Goal: Task Accomplishment & Management: Complete application form

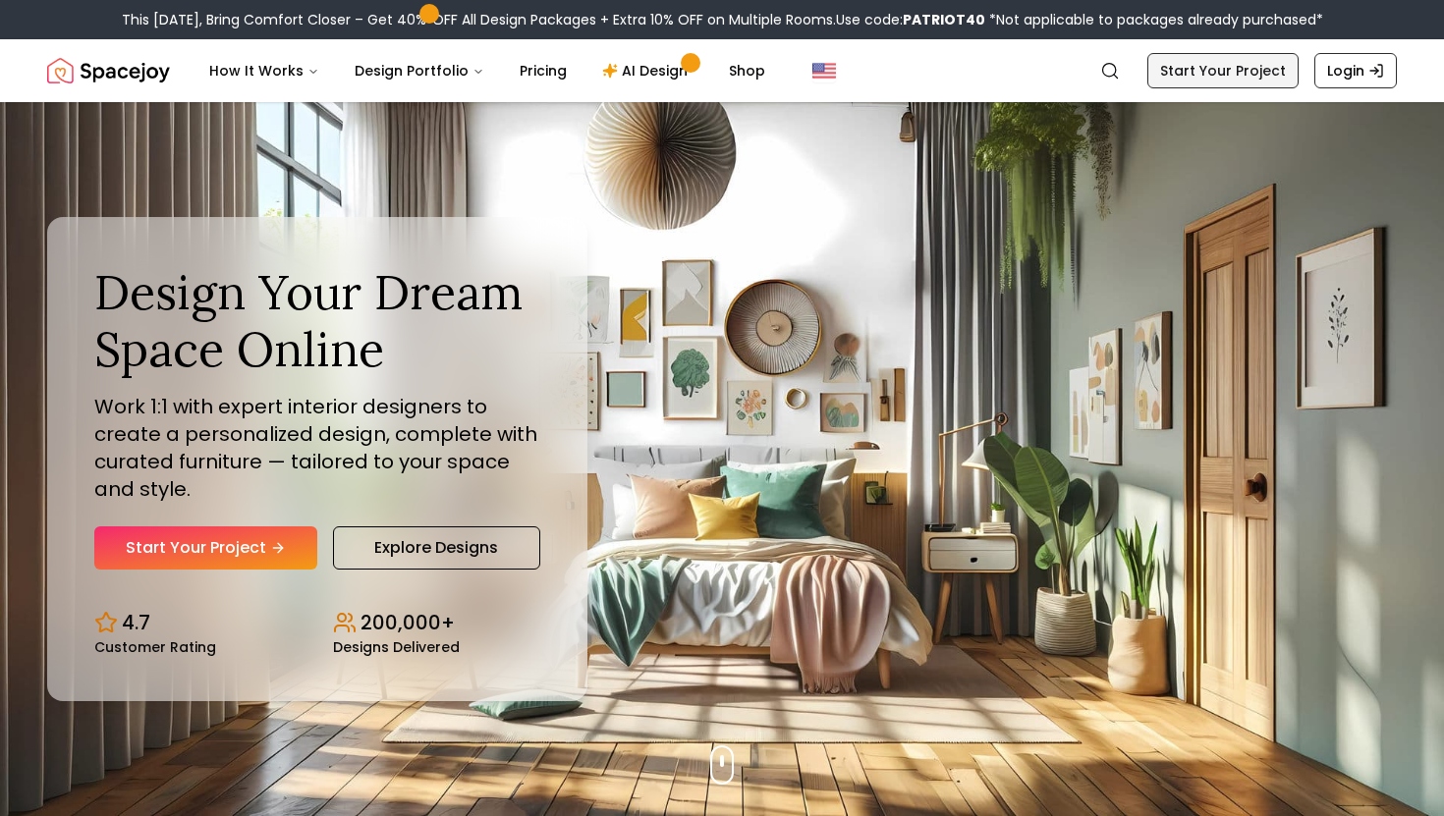
click at [1206, 67] on link "Start Your Project" at bounding box center [1222, 70] width 151 height 35
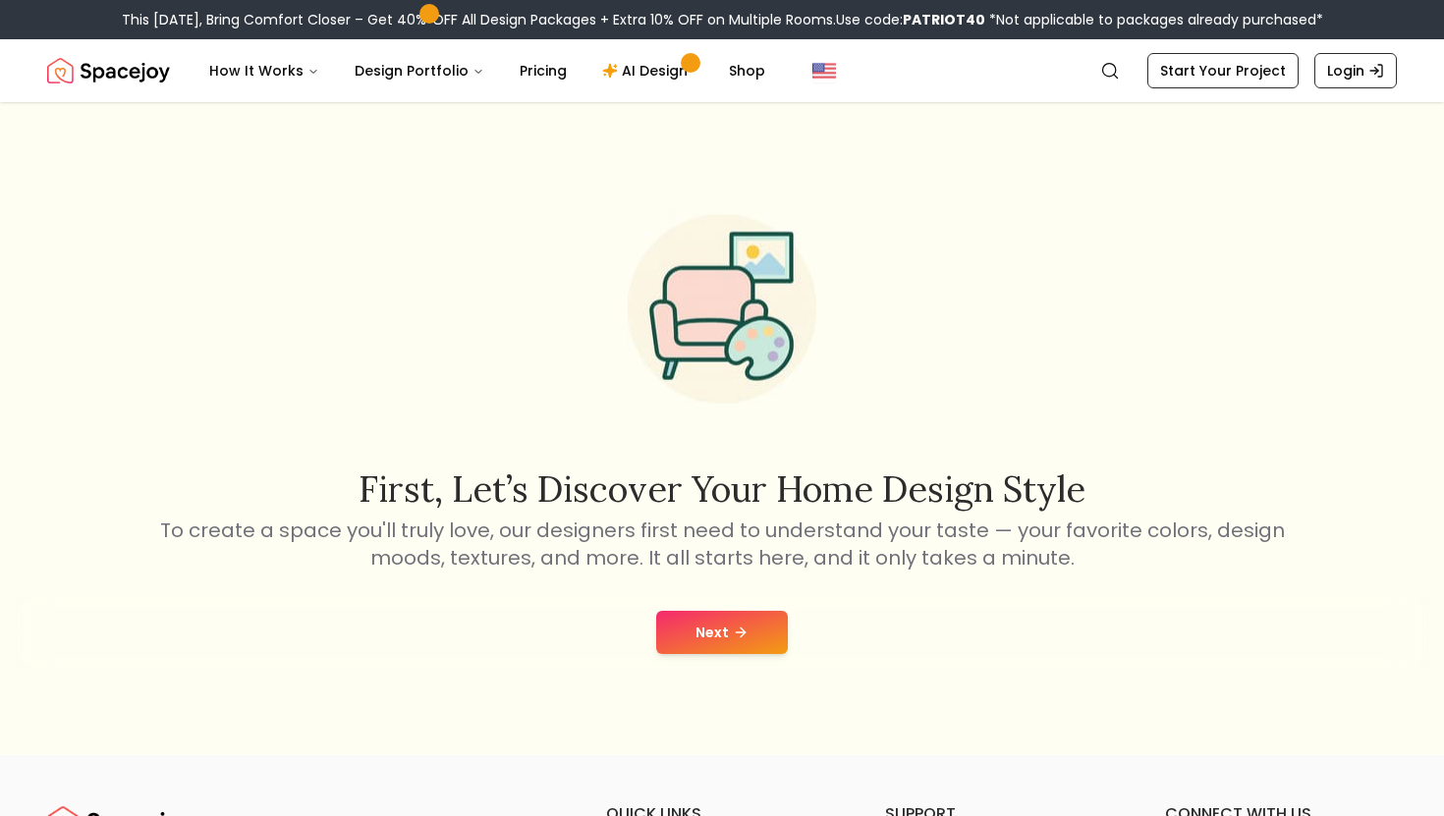
click at [708, 611] on button "Next" at bounding box center [722, 632] width 132 height 43
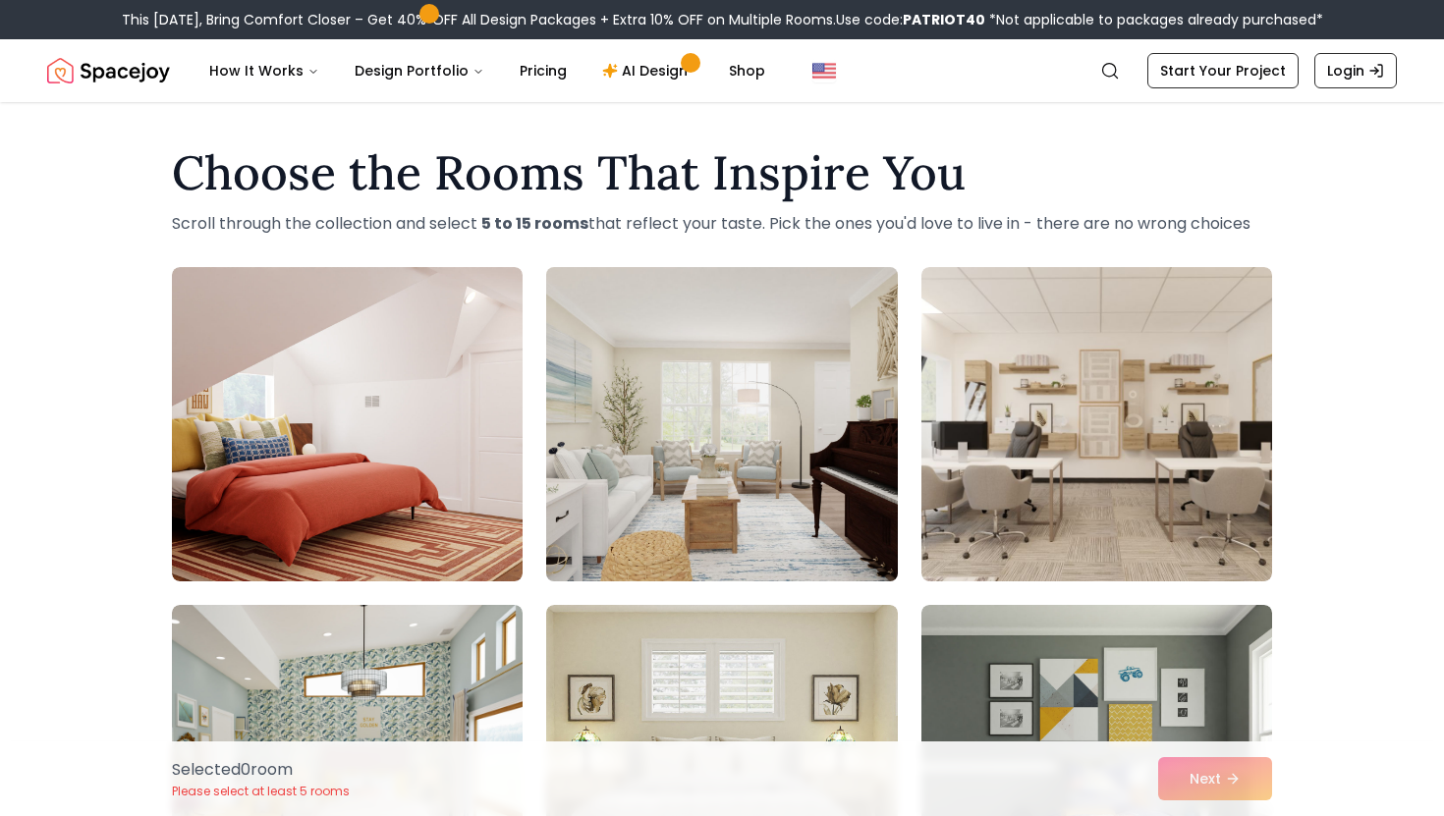
click at [735, 399] on img at bounding box center [721, 424] width 368 height 330
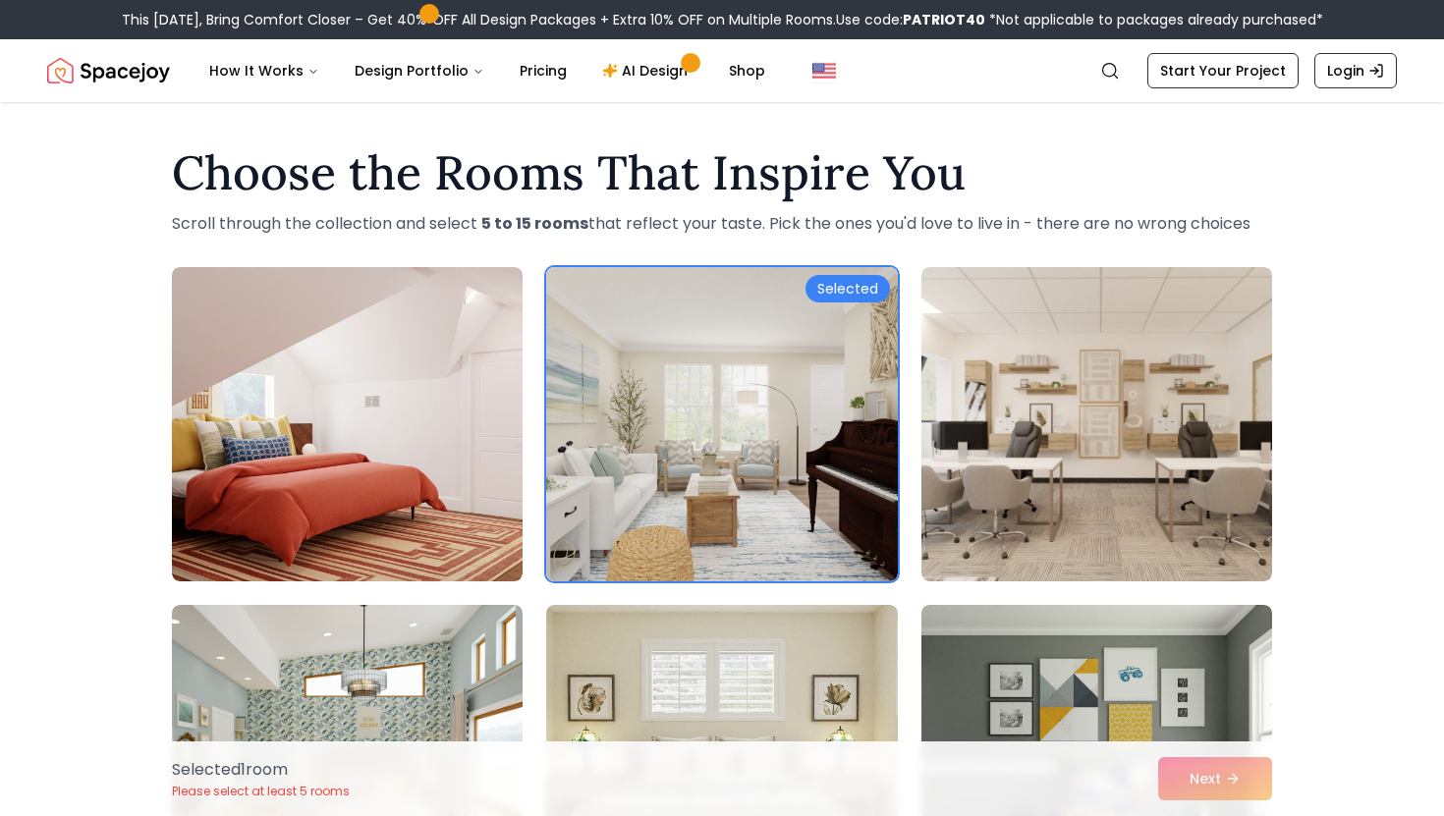
click at [728, 209] on div "Choose the Rooms That Inspire You Scroll through the collection and select 5 to…" at bounding box center [721, 192] width 1131 height 86
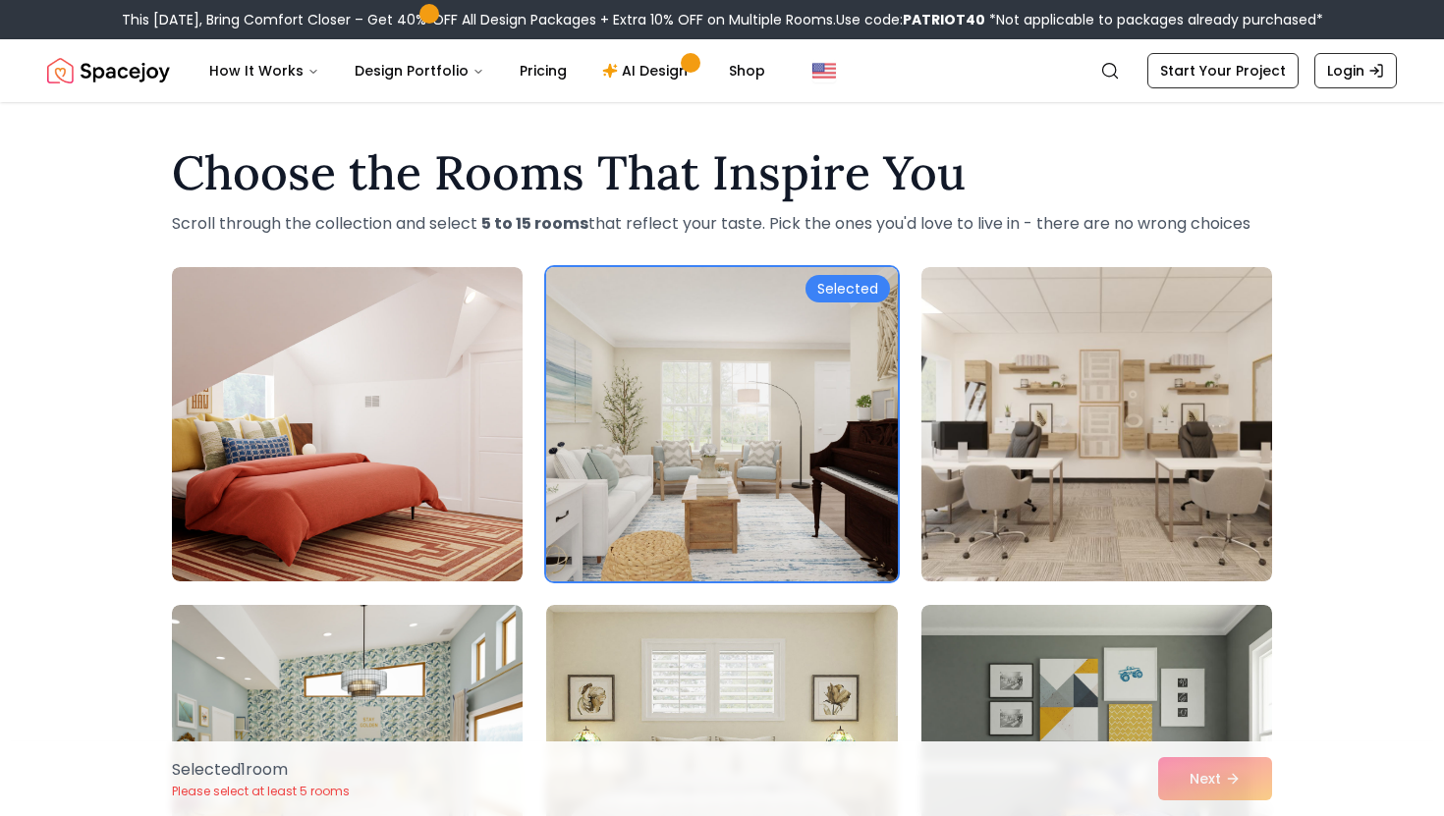
click at [620, 407] on img at bounding box center [721, 424] width 368 height 330
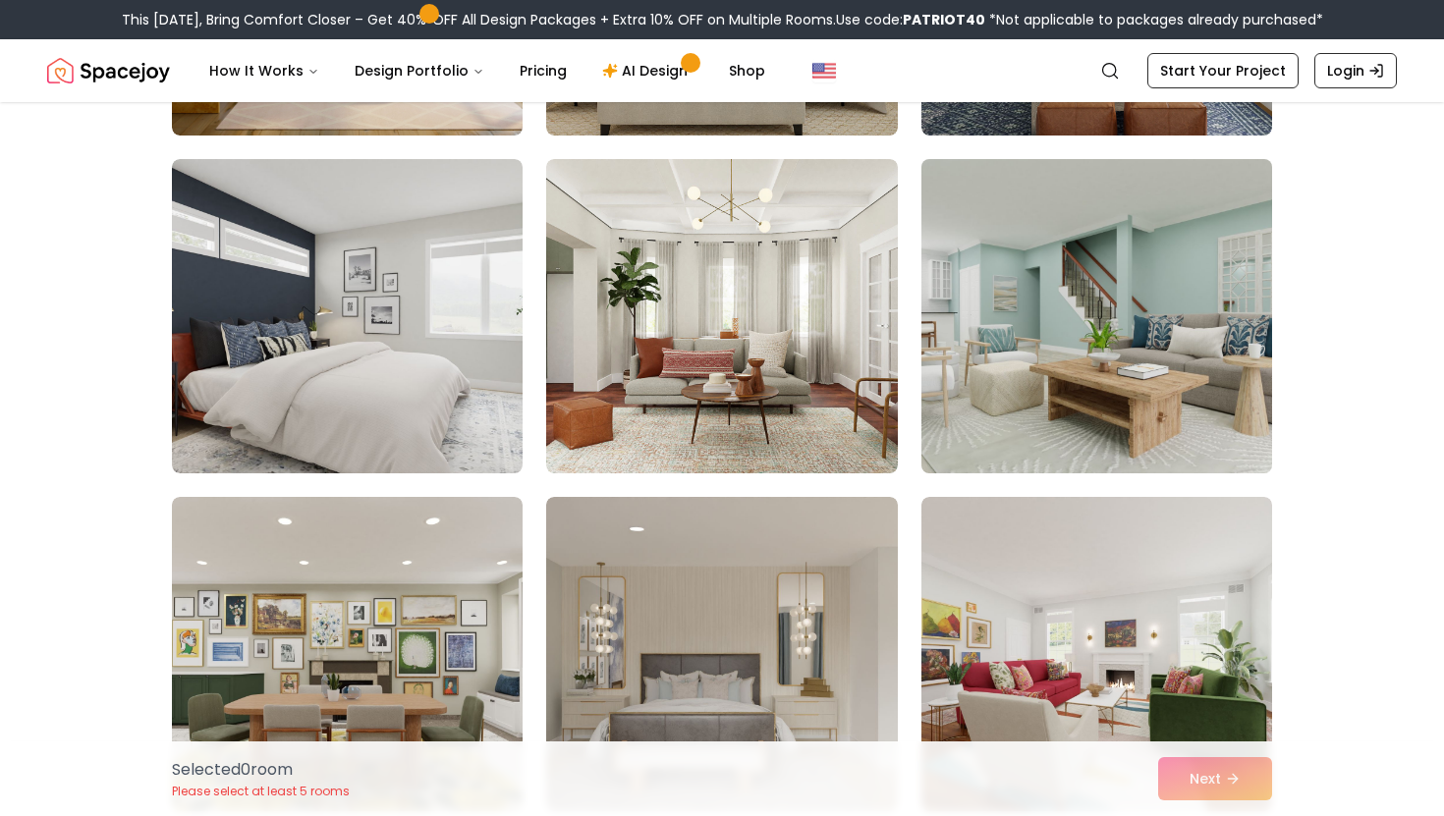
scroll to position [831, 0]
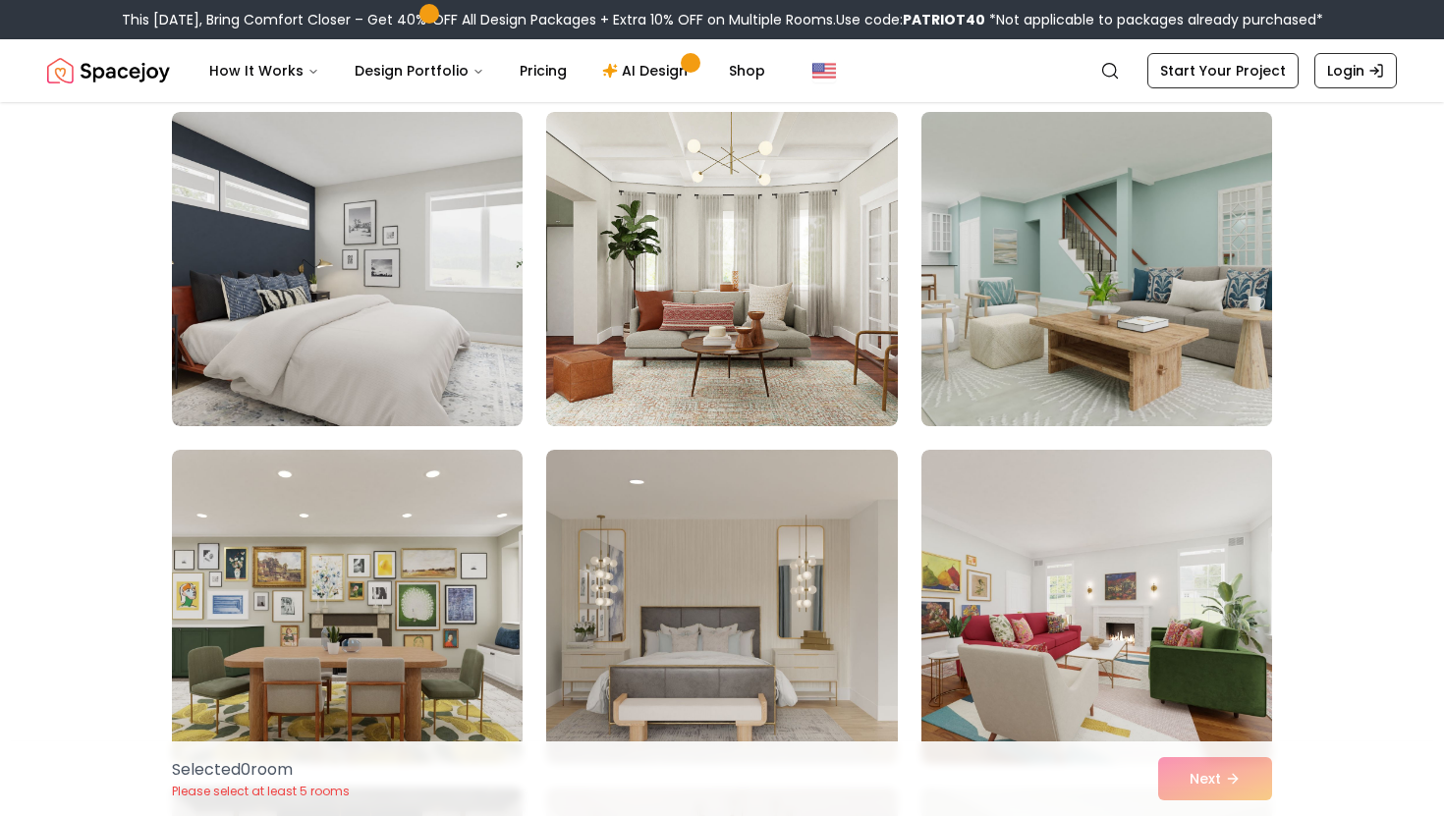
click at [988, 358] on img at bounding box center [1096, 269] width 368 height 330
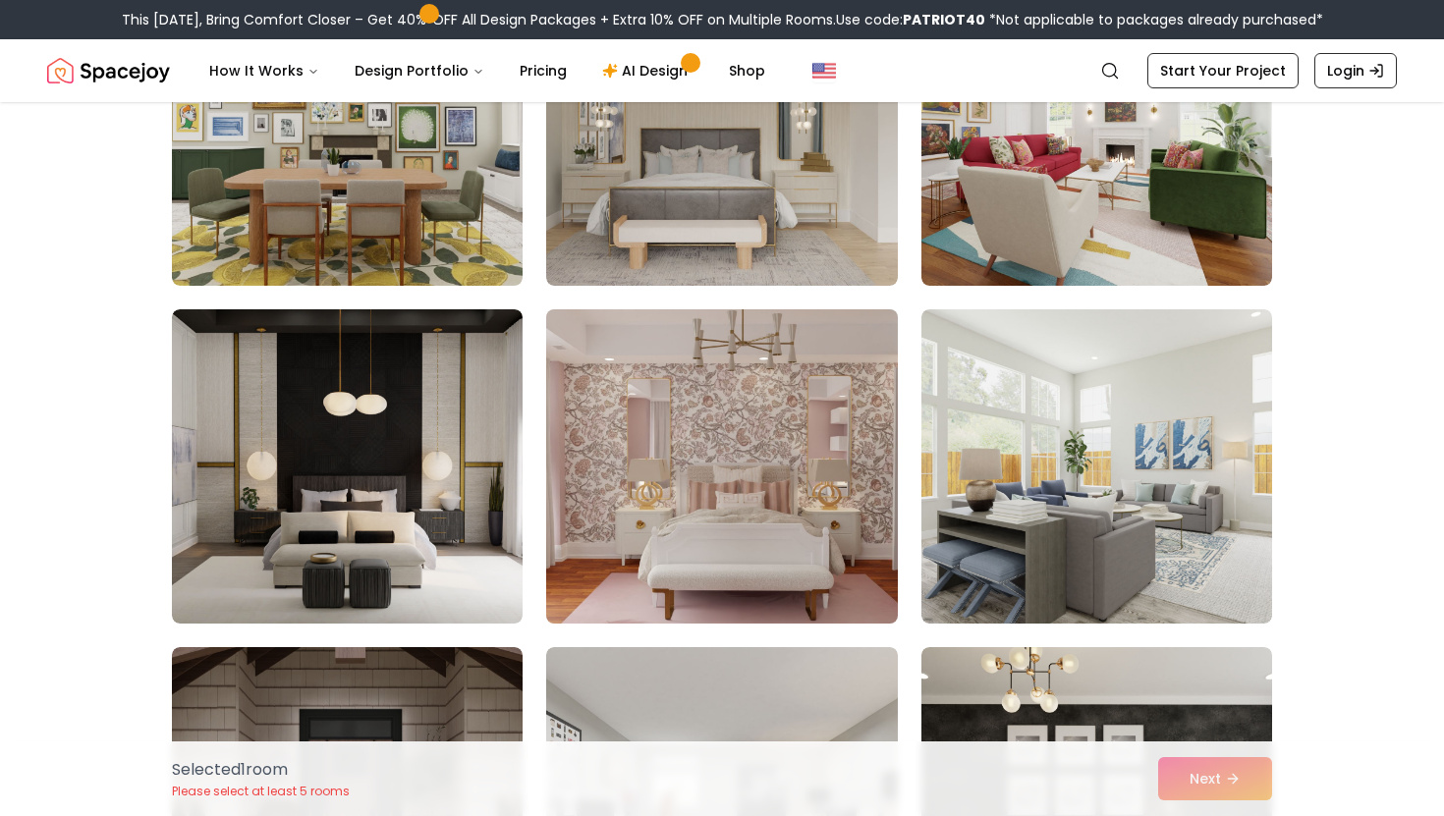
scroll to position [1311, 0]
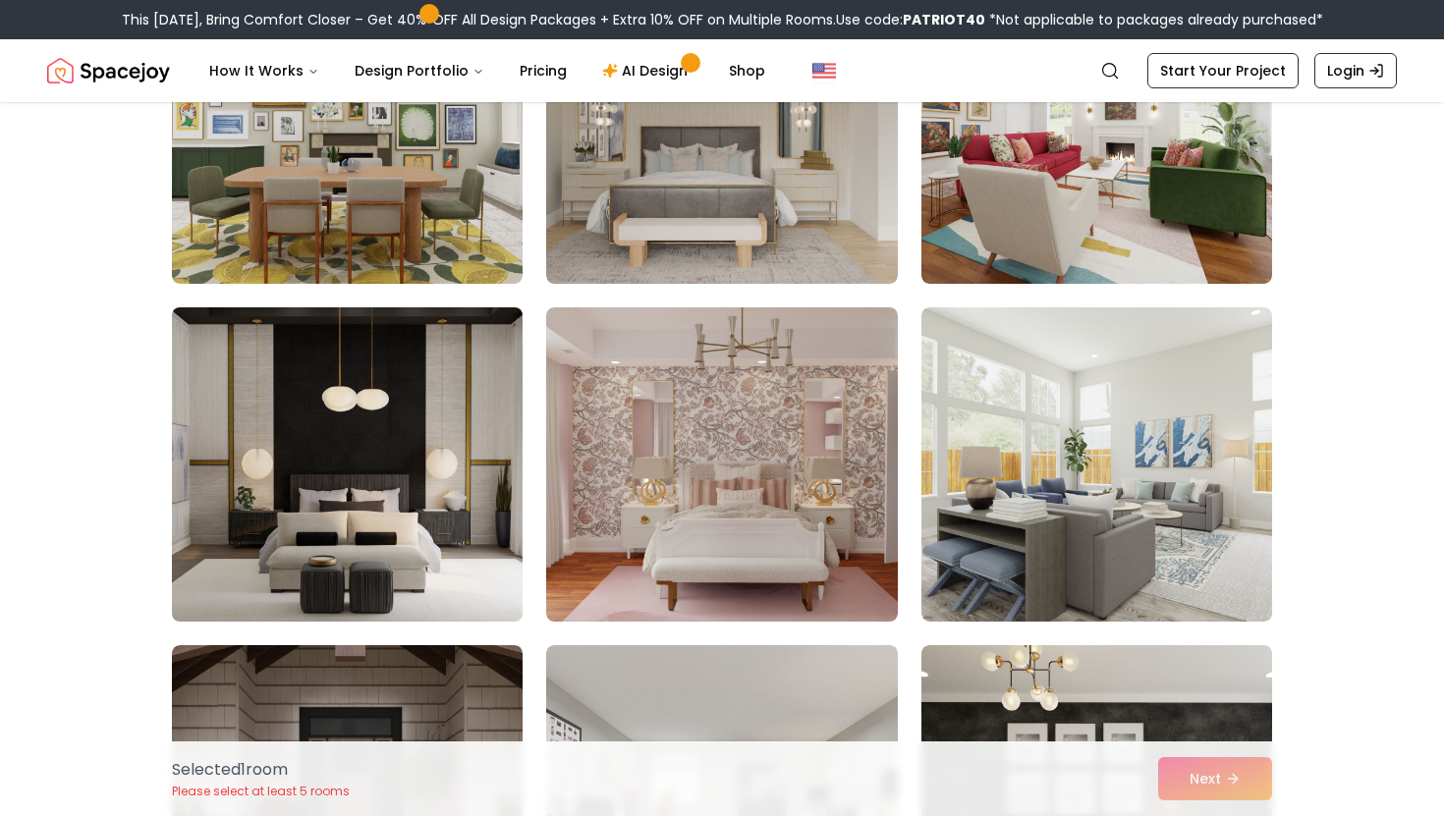
click at [425, 504] on img at bounding box center [347, 465] width 368 height 330
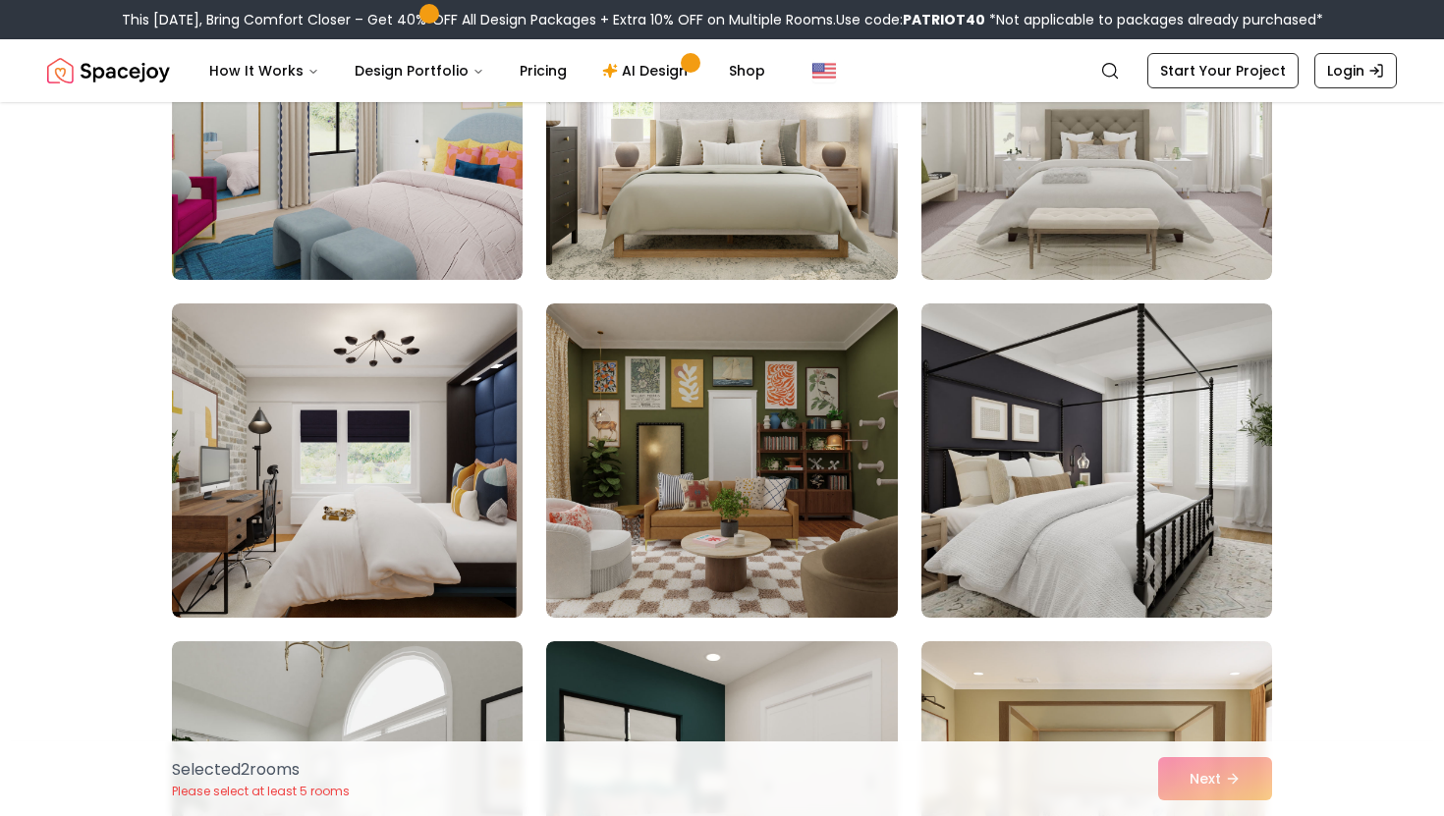
scroll to position [2738, 0]
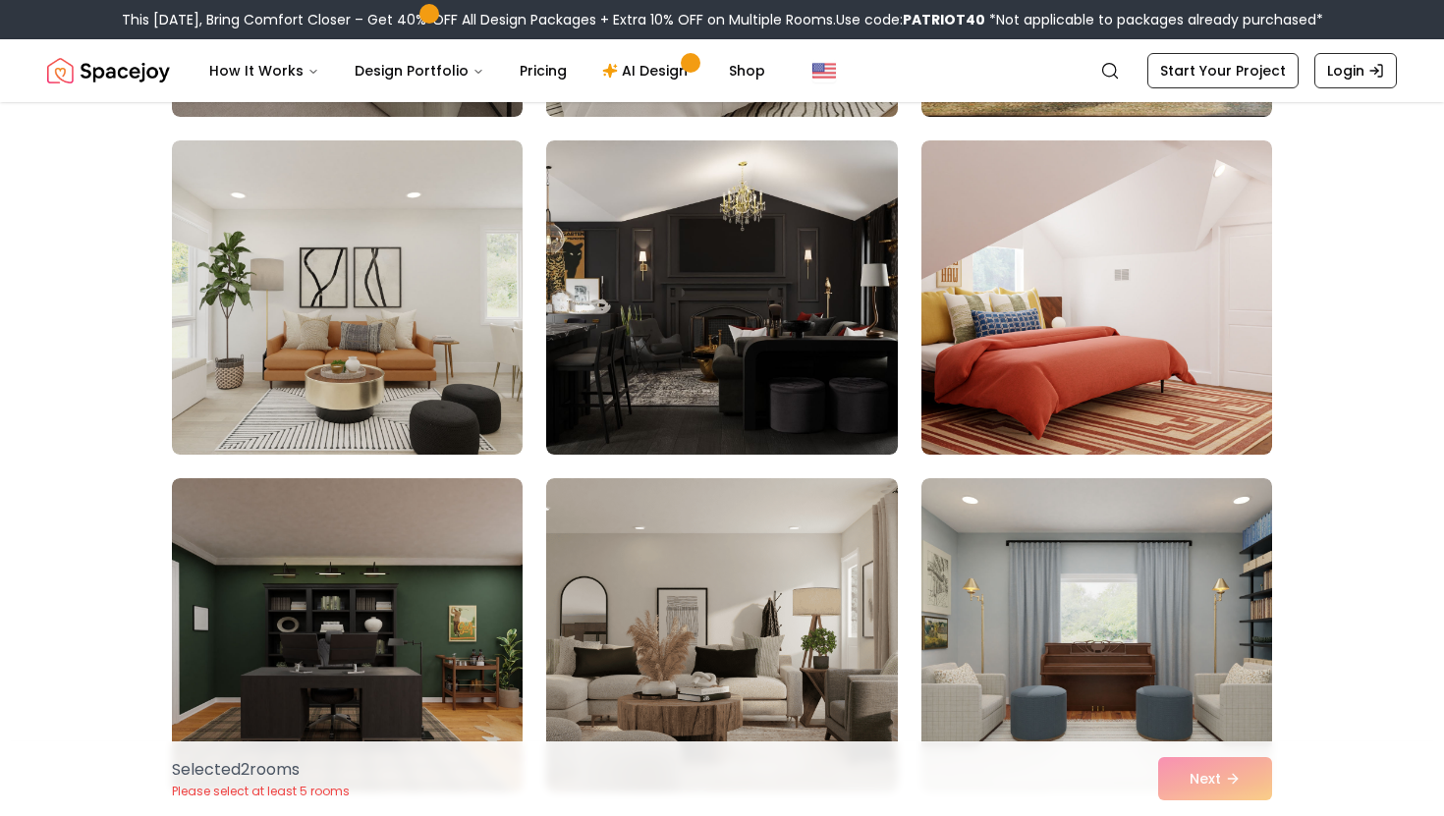
click at [641, 372] on img at bounding box center [721, 297] width 351 height 314
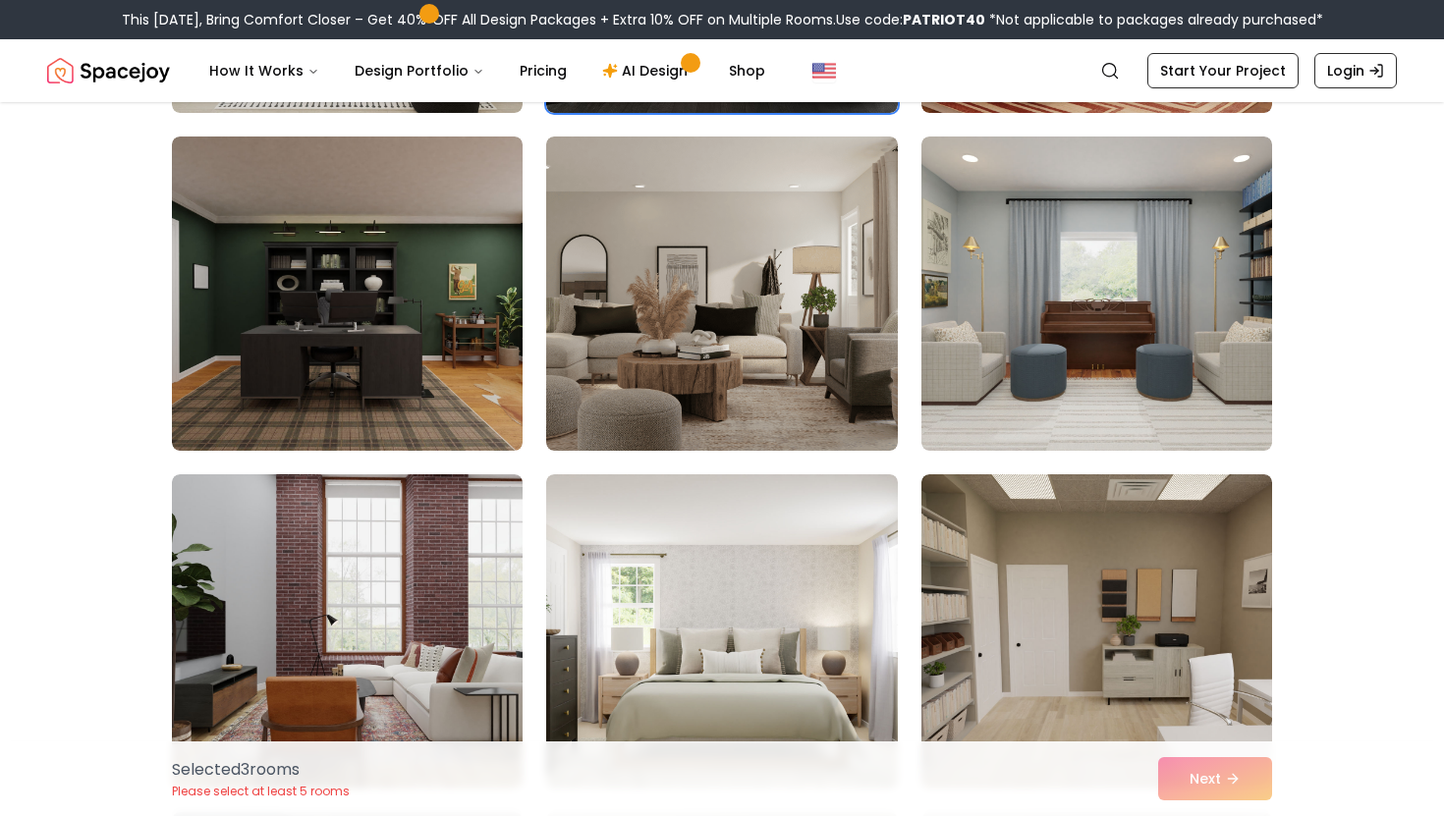
scroll to position [3871, 0]
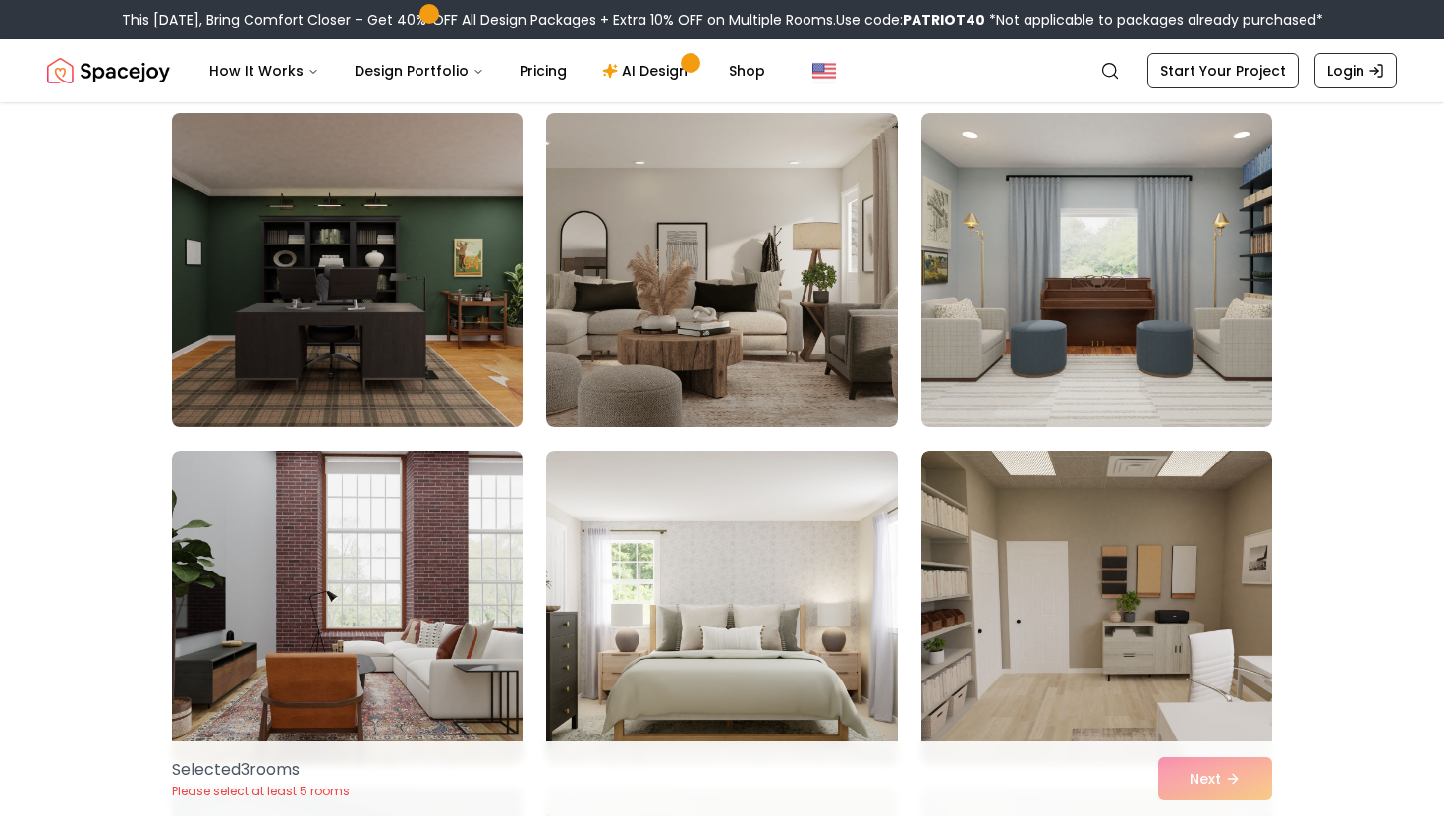
click at [445, 326] on img at bounding box center [347, 270] width 368 height 330
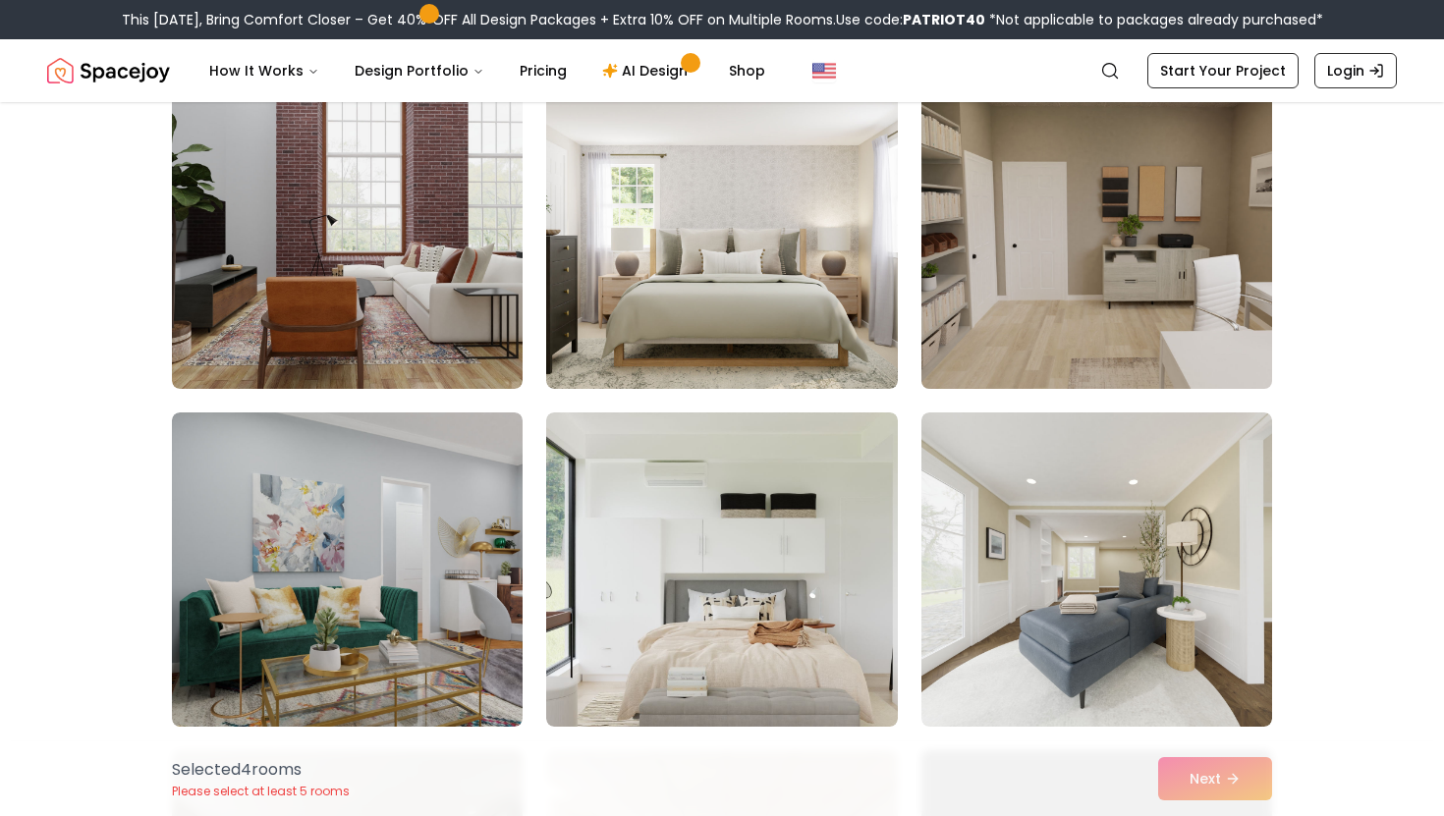
scroll to position [4308, 0]
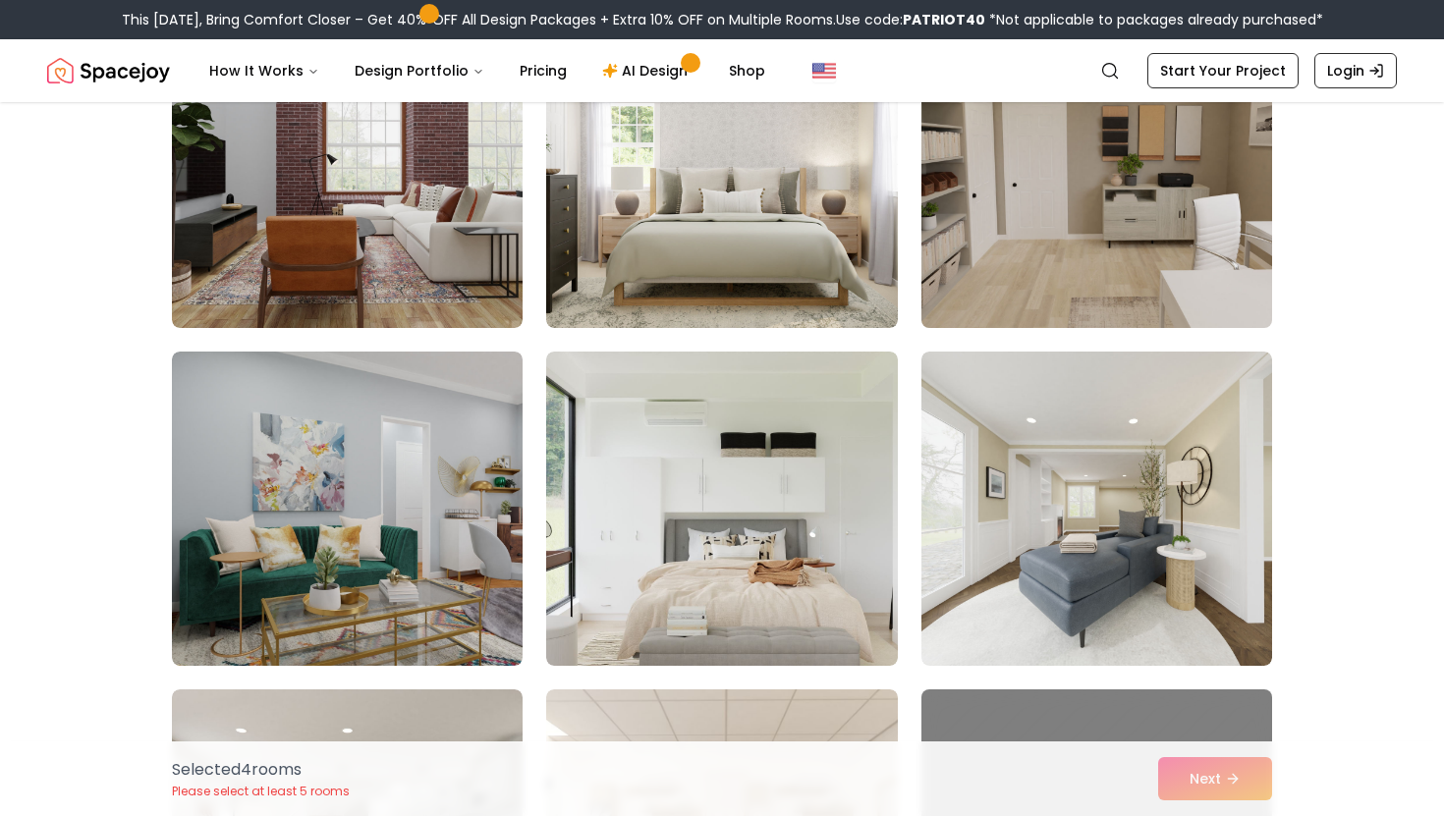
click at [1021, 273] on img at bounding box center [1096, 171] width 368 height 330
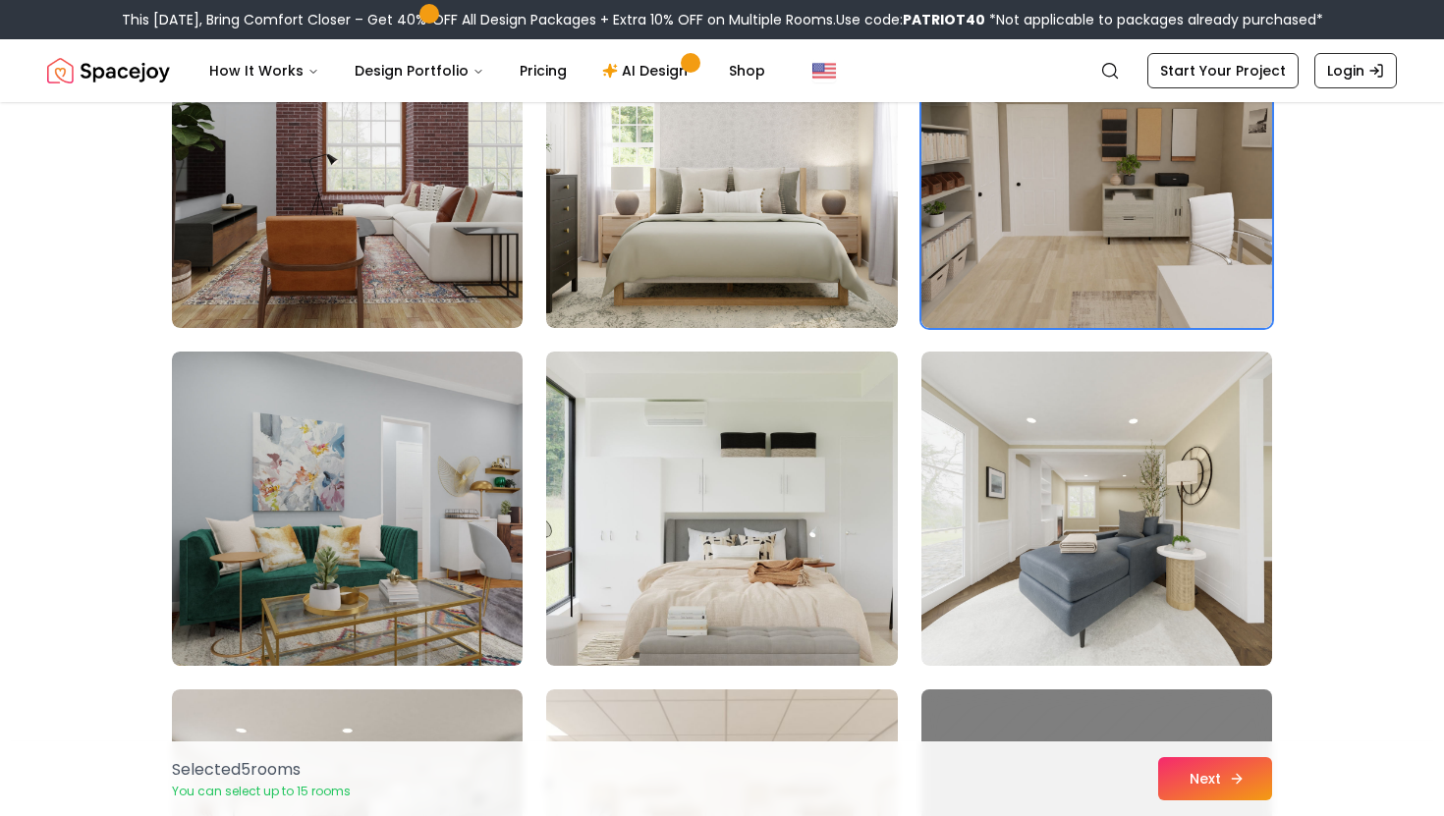
click at [1208, 784] on button "Next" at bounding box center [1215, 778] width 114 height 43
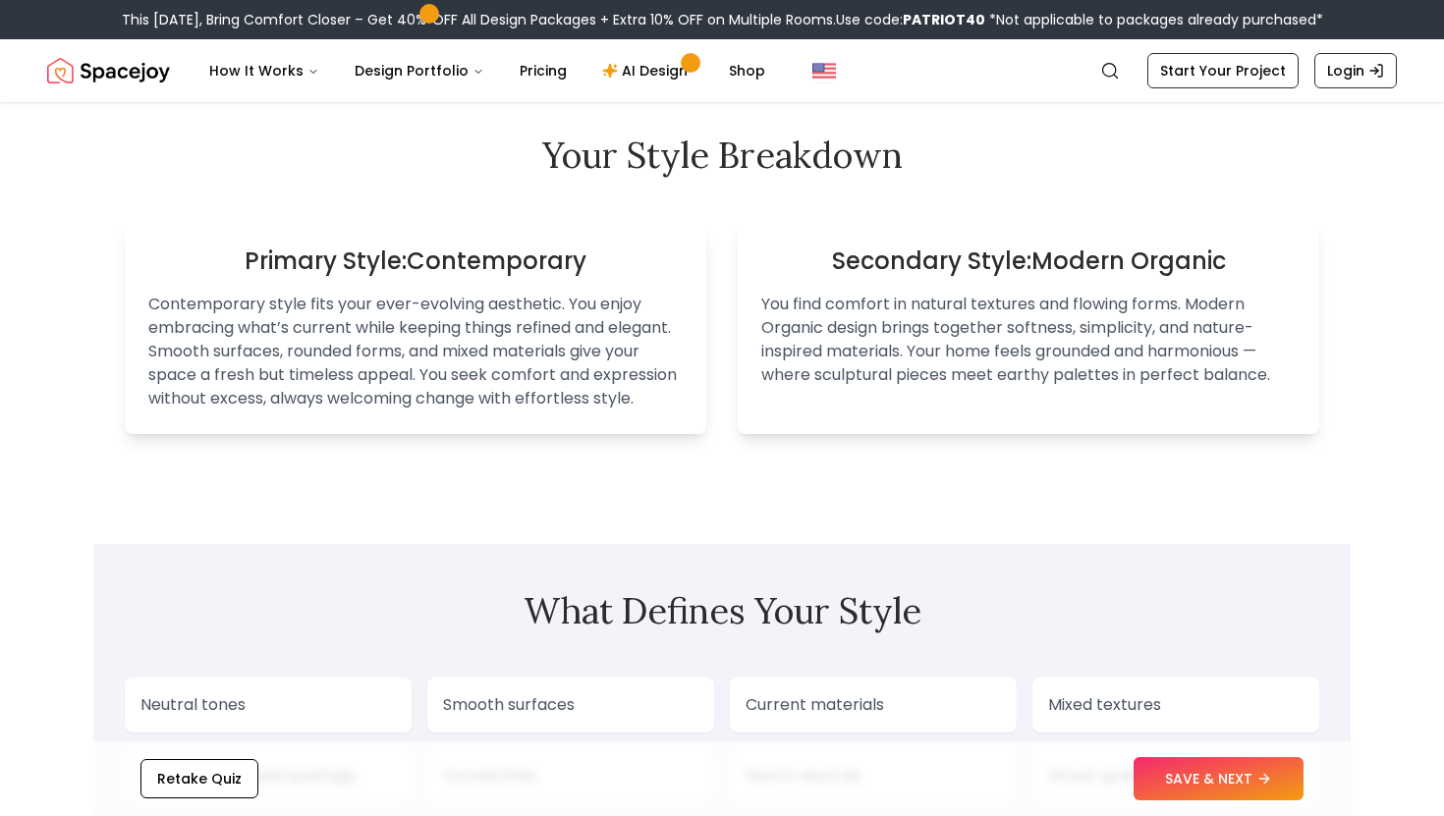
scroll to position [1197, 0]
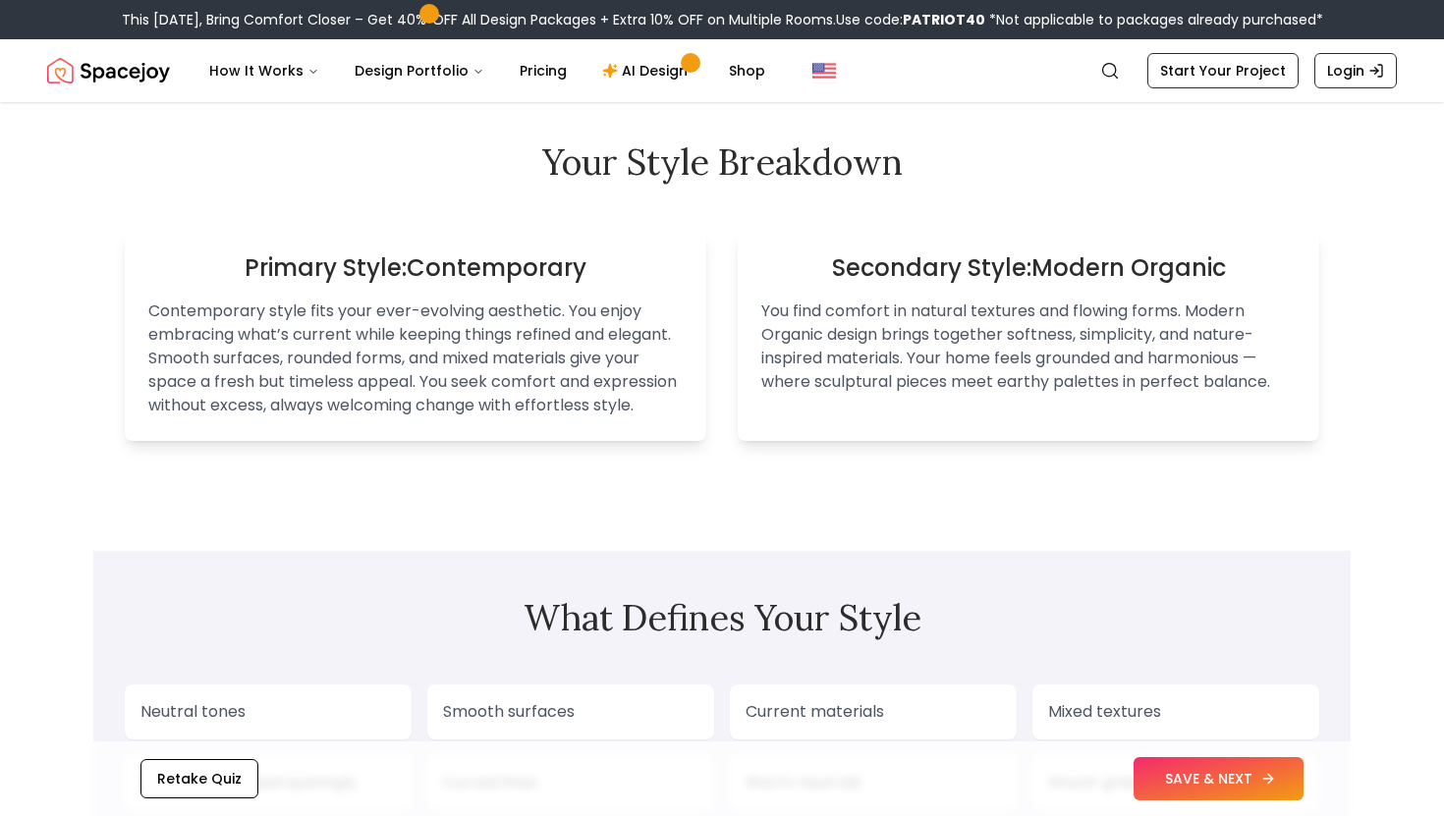
click at [1184, 779] on button "SAVE & NEXT" at bounding box center [1218, 778] width 170 height 43
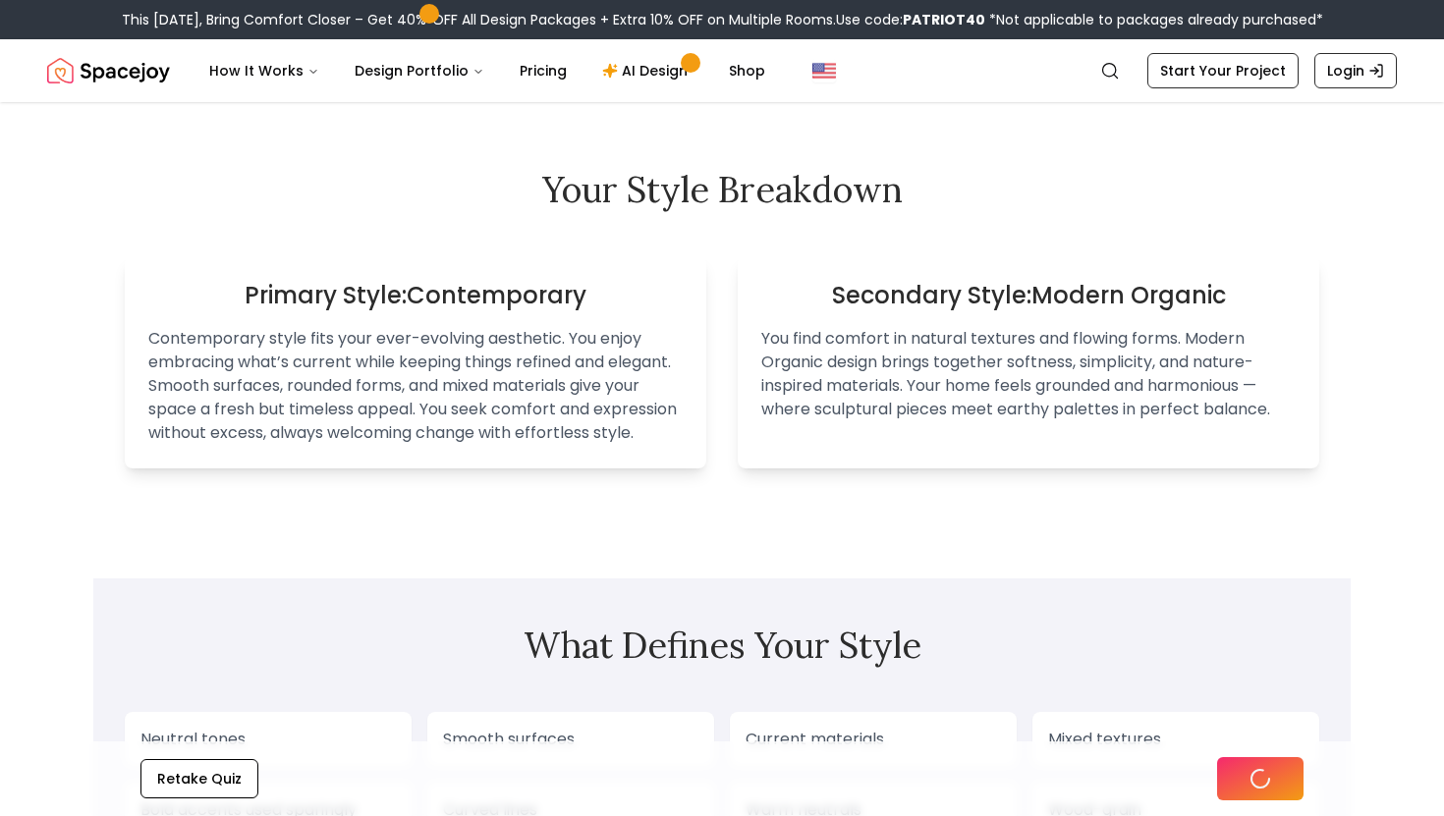
scroll to position [1225, 0]
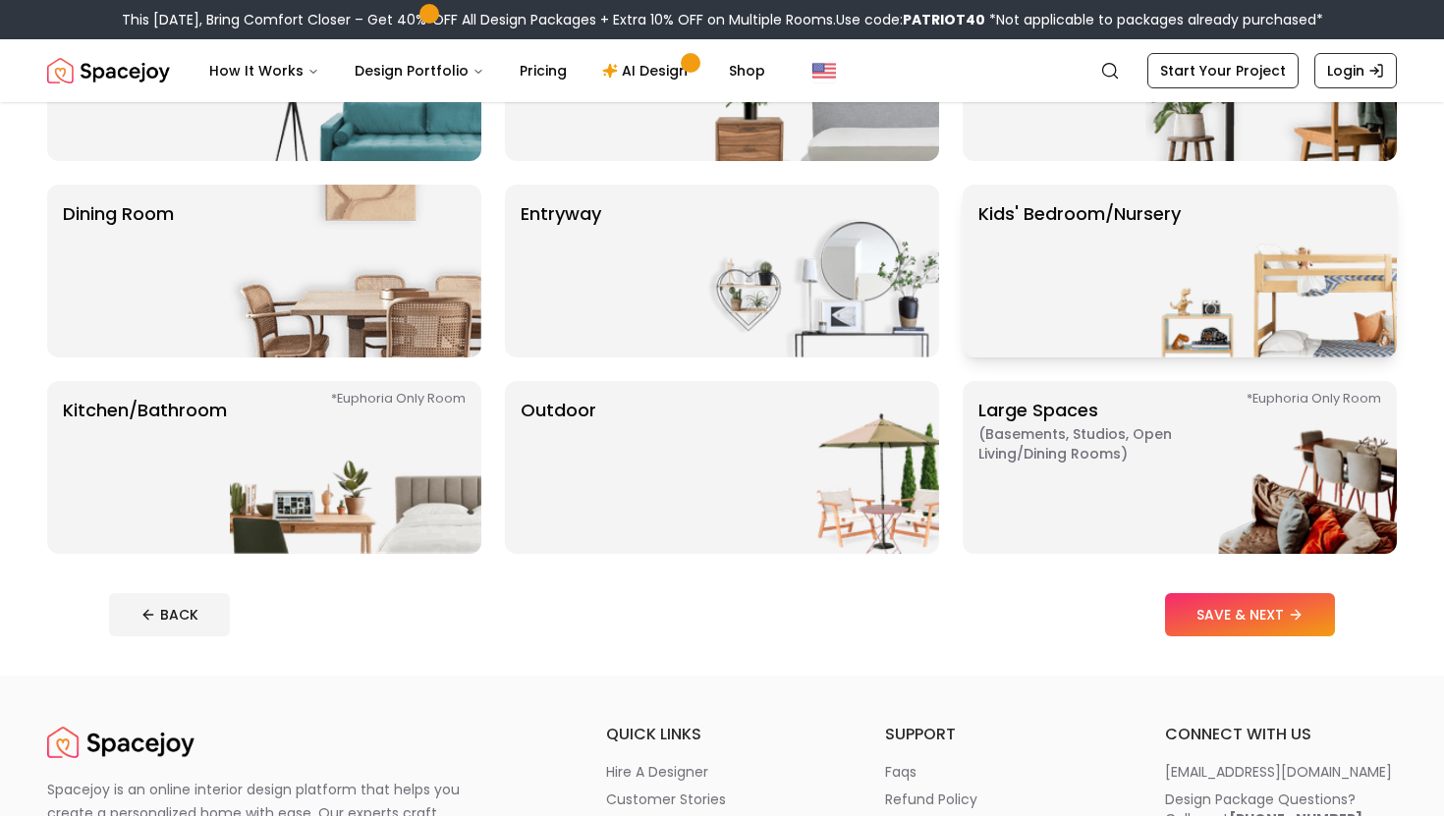
scroll to position [293, 0]
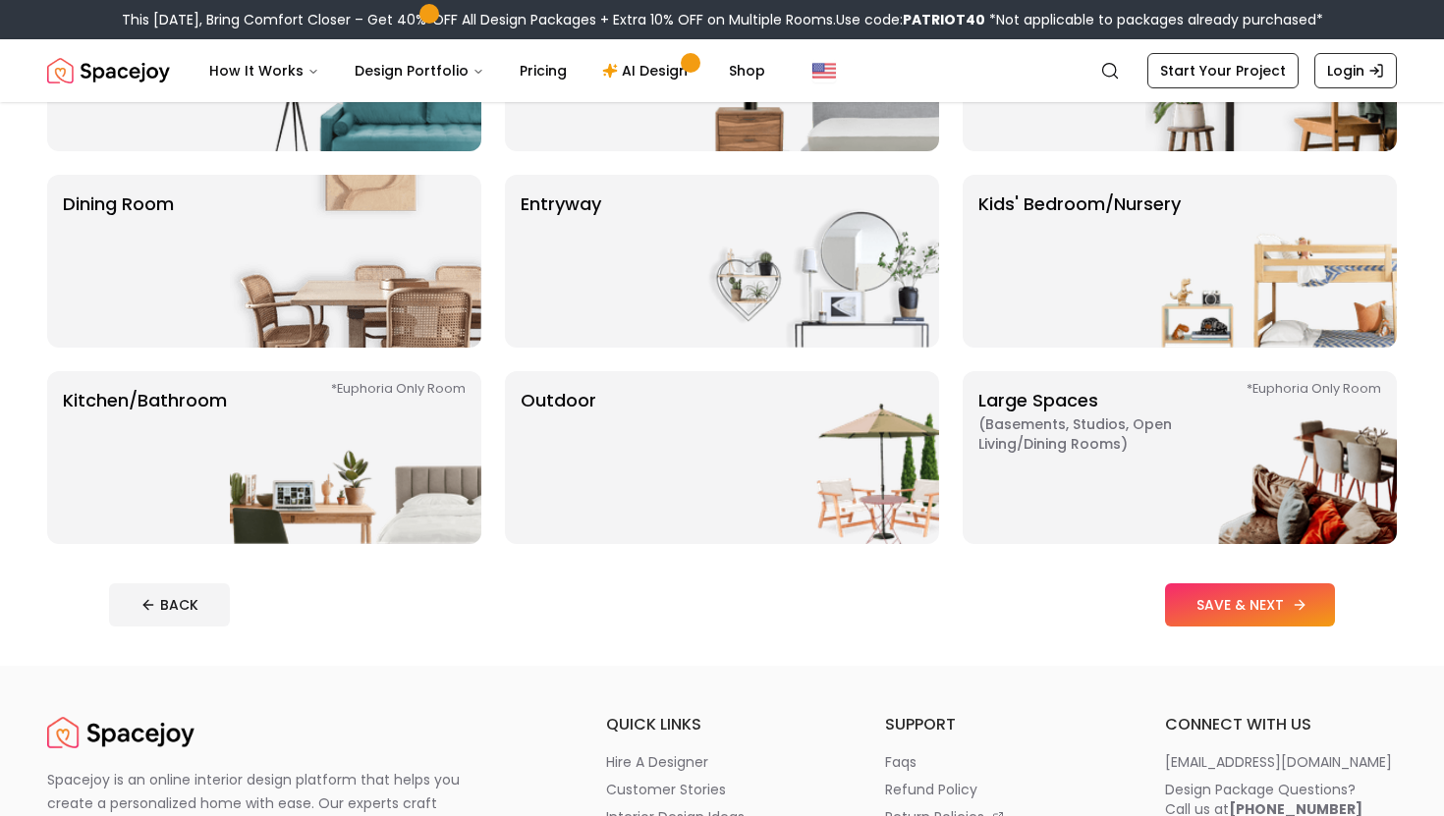
click at [1261, 603] on button "SAVE & NEXT" at bounding box center [1250, 604] width 170 height 43
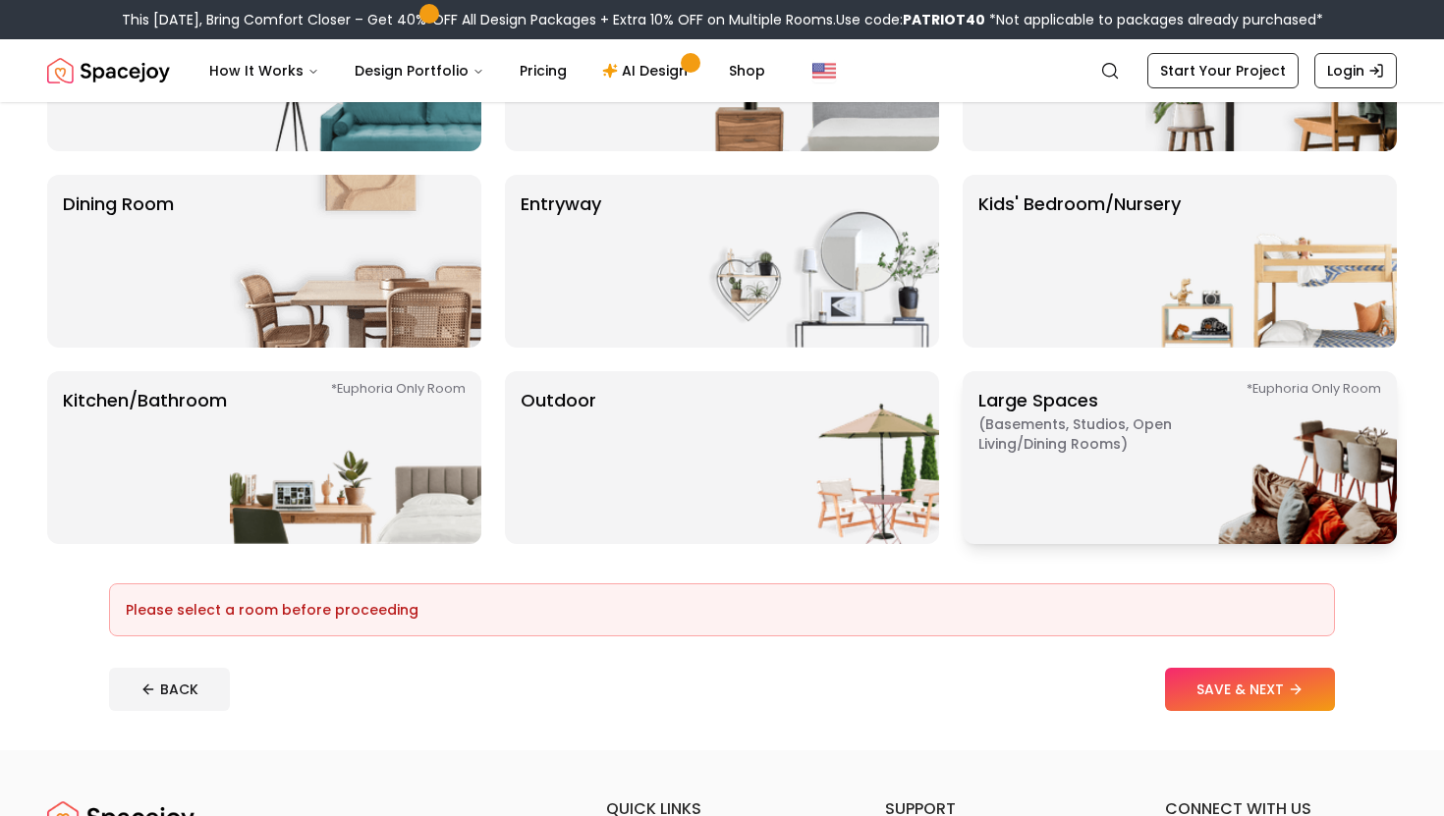
click at [1160, 503] on img at bounding box center [1270, 457] width 251 height 173
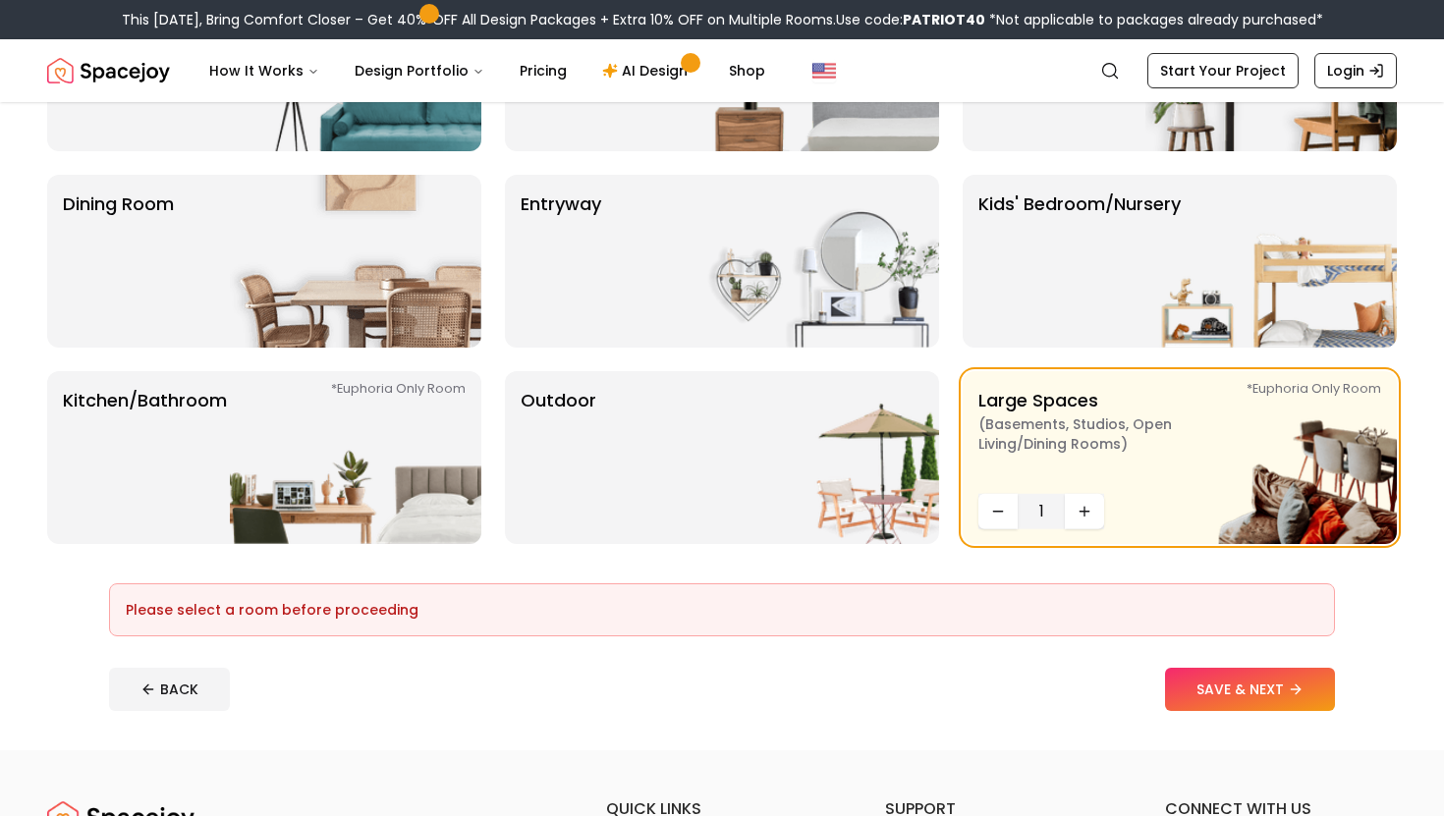
click at [1216, 636] on footer "Please select a room before proceeding BACK SAVE & NEXT" at bounding box center [721, 647] width 1257 height 159
click at [1218, 680] on button "SAVE & NEXT" at bounding box center [1250, 689] width 170 height 43
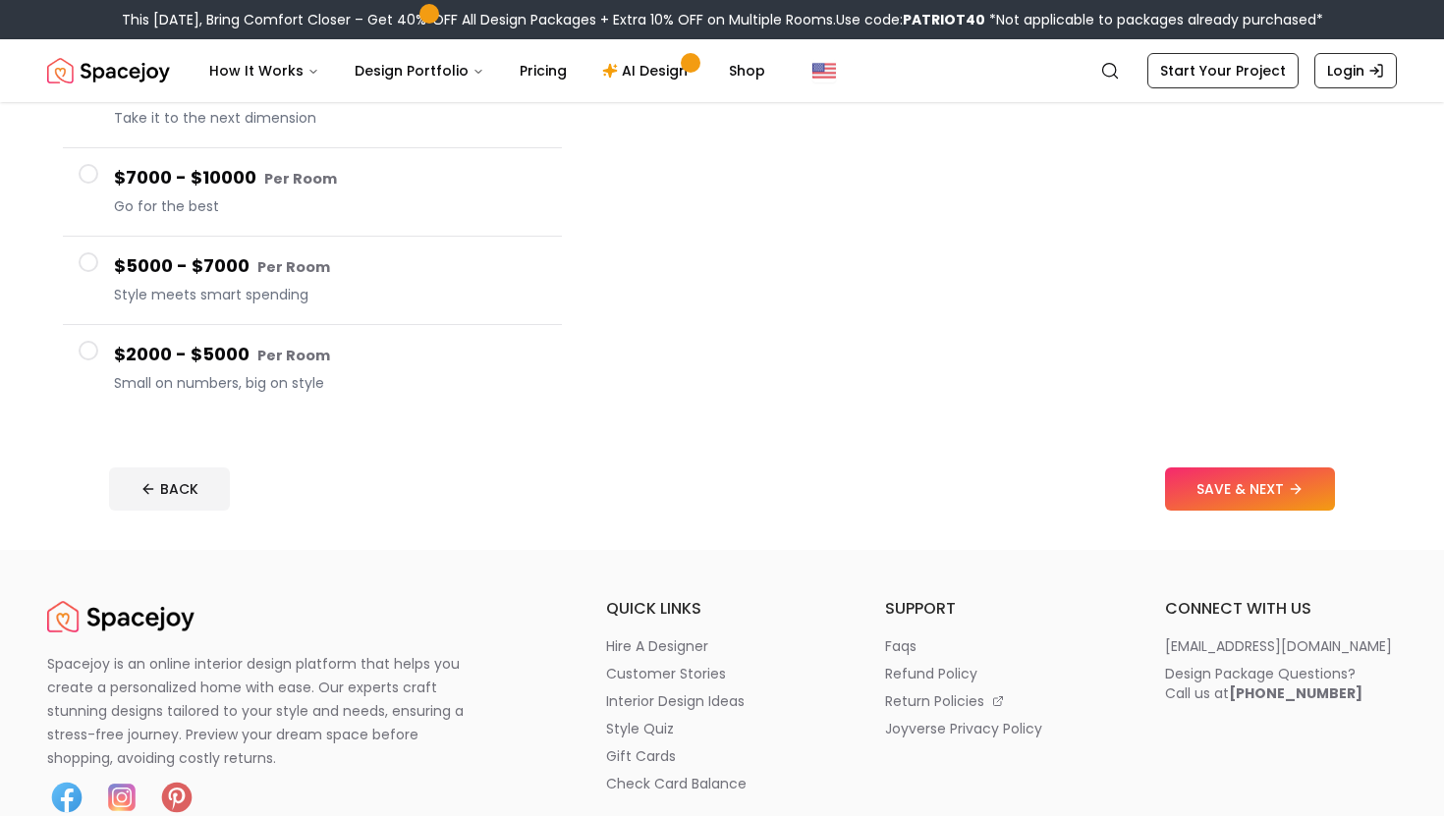
scroll to position [334, 0]
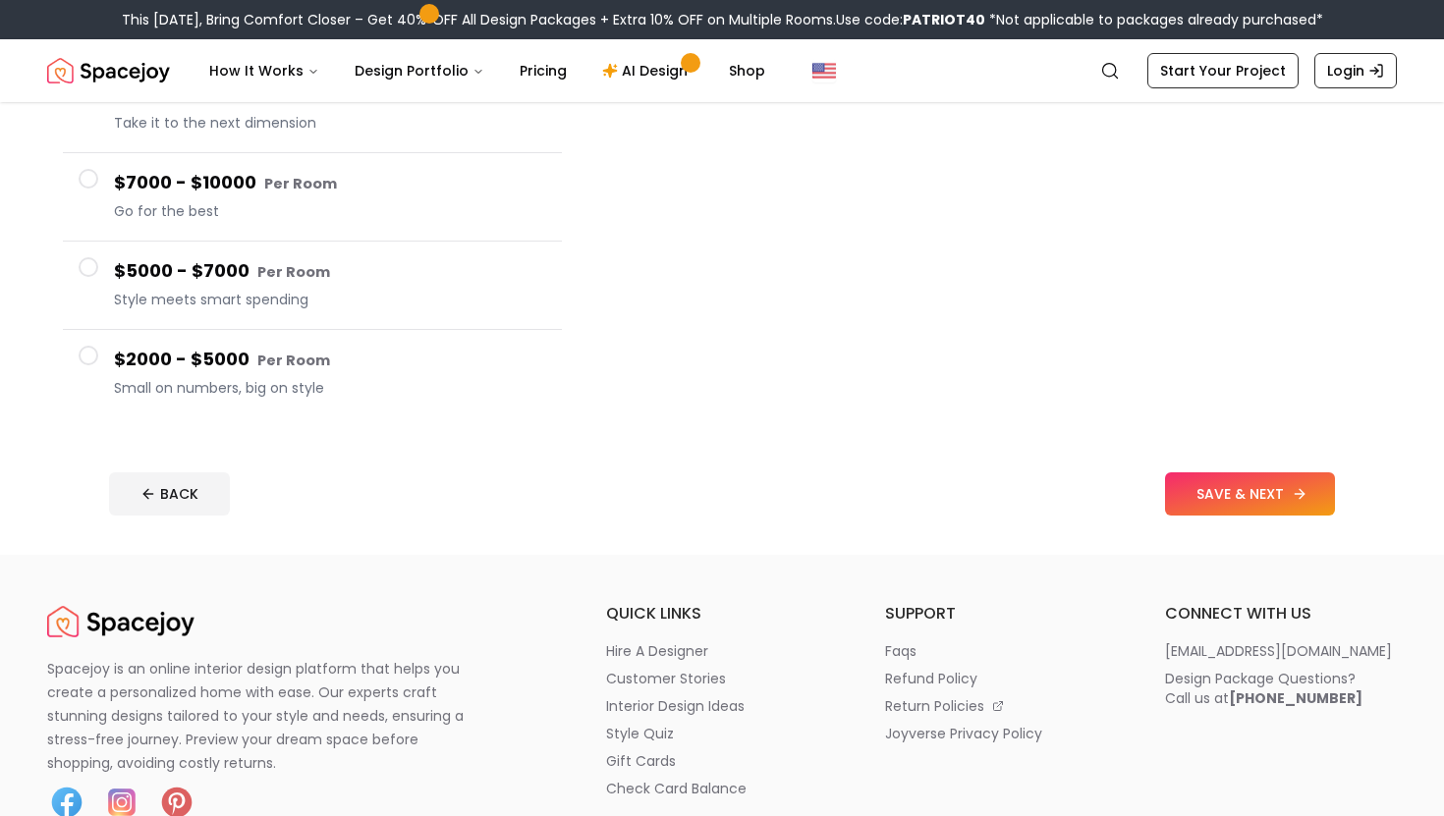
click at [1305, 508] on button "SAVE & NEXT" at bounding box center [1250, 493] width 170 height 43
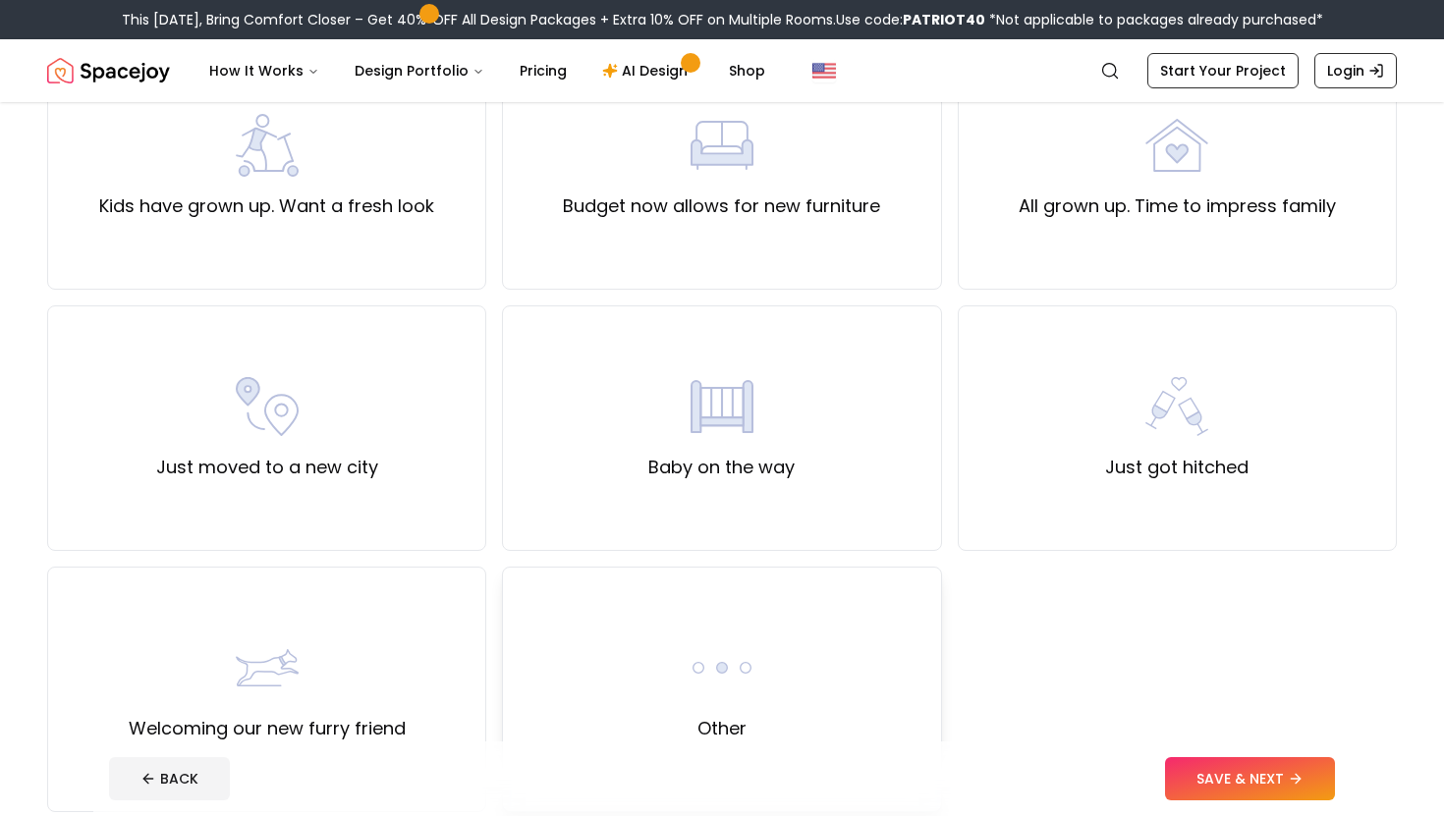
scroll to position [639, 0]
